Goal: Find specific page/section: Find specific page/section

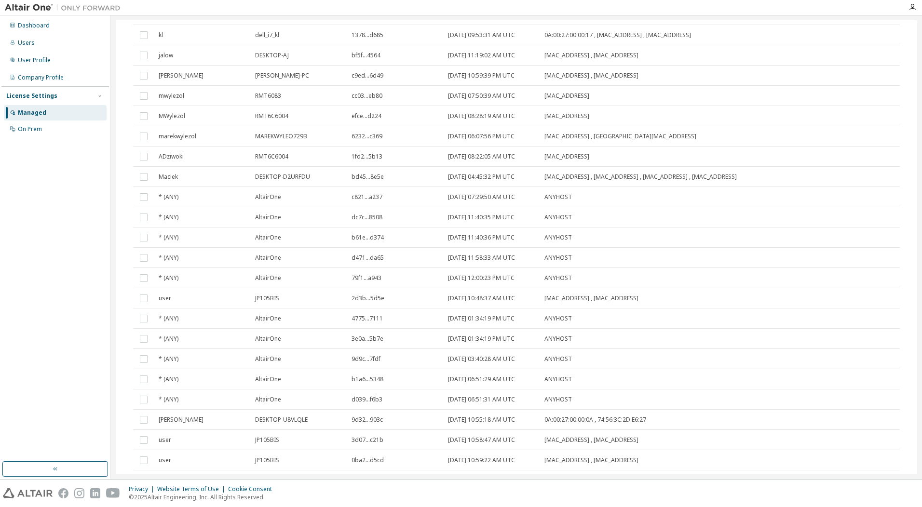
scroll to position [363, 0]
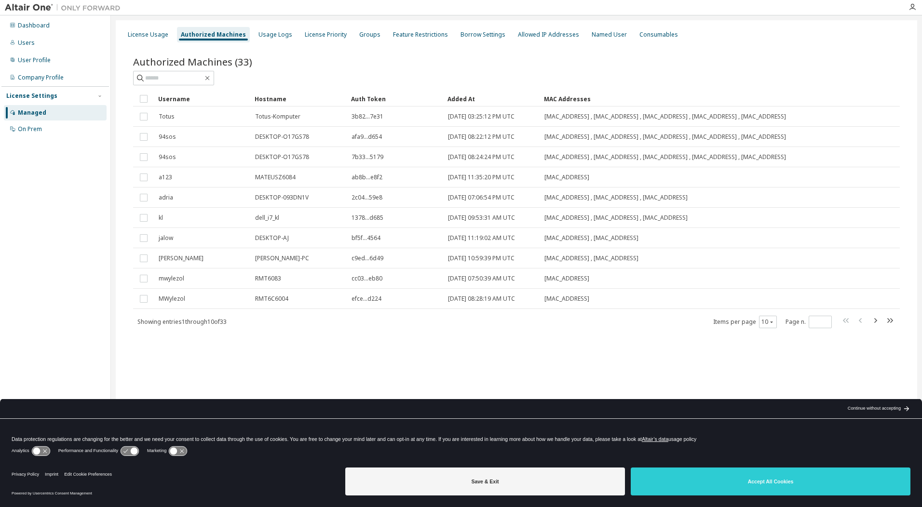
drag, startPoint x: 891, startPoint y: 332, endPoint x: 887, endPoint y: 342, distance: 10.8
click at [891, 326] on icon "button" at bounding box center [890, 321] width 12 height 12
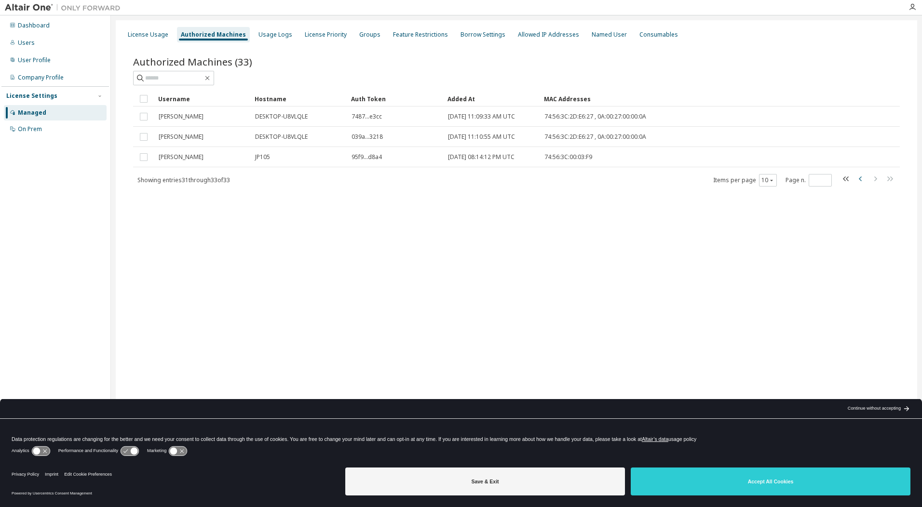
click at [859, 178] on icon "button" at bounding box center [861, 179] width 12 height 12
type input "*"
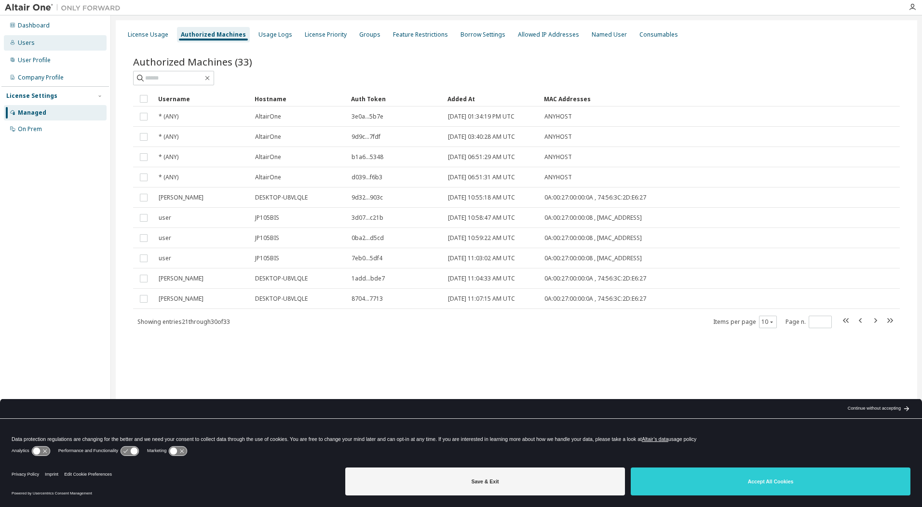
click at [30, 45] on div "Users" at bounding box center [26, 43] width 17 height 8
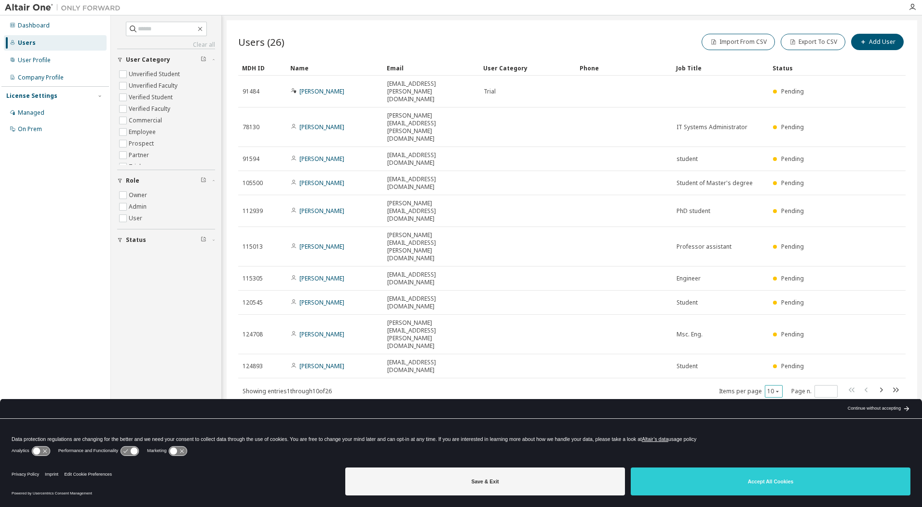
click at [777, 389] on icon "button" at bounding box center [777, 392] width 6 height 6
click at [620, 350] on div "Users (26) Import From CSV Export To CSV Add User Clear Load Save Save As Field…" at bounding box center [572, 247] width 690 height 454
click at [879, 384] on icon "button" at bounding box center [881, 390] width 12 height 12
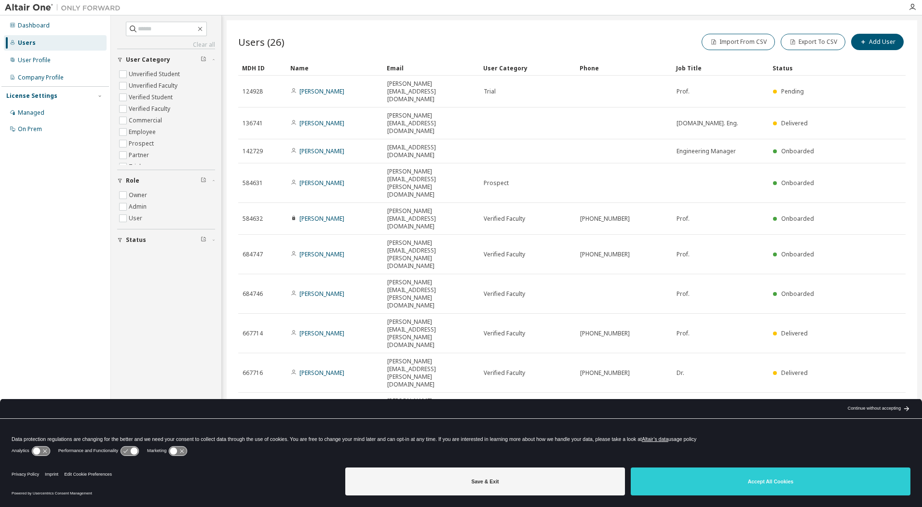
click at [882, 434] on icon "button" at bounding box center [881, 436] width 3 height 5
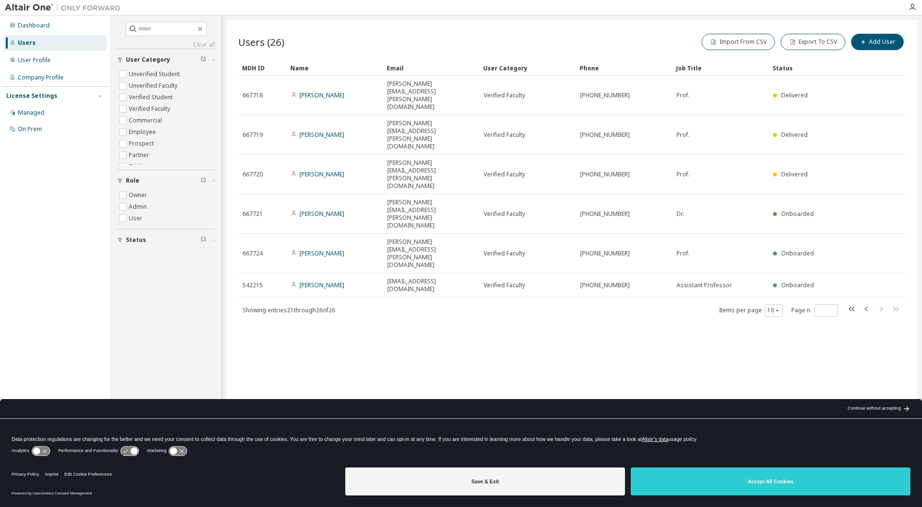
click at [863, 303] on icon "button" at bounding box center [867, 309] width 12 height 12
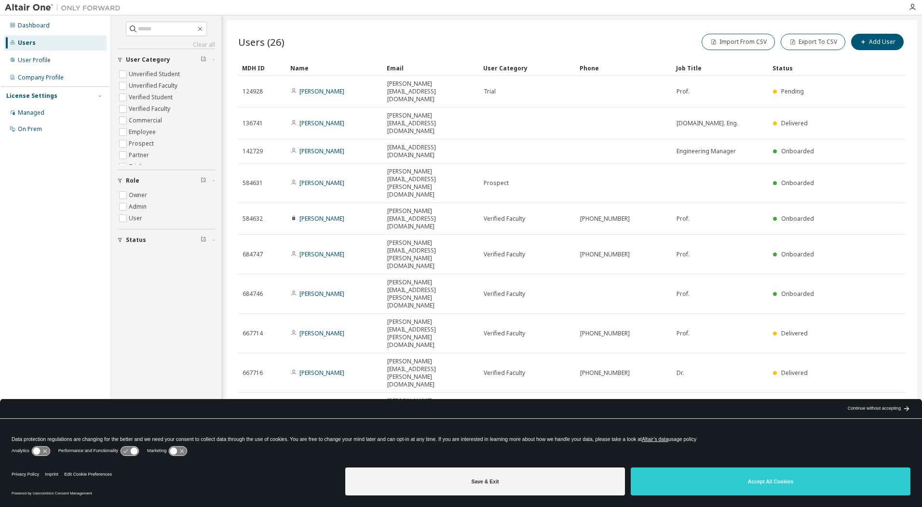
type input "*"
